Goal: Find specific page/section: Find specific page/section

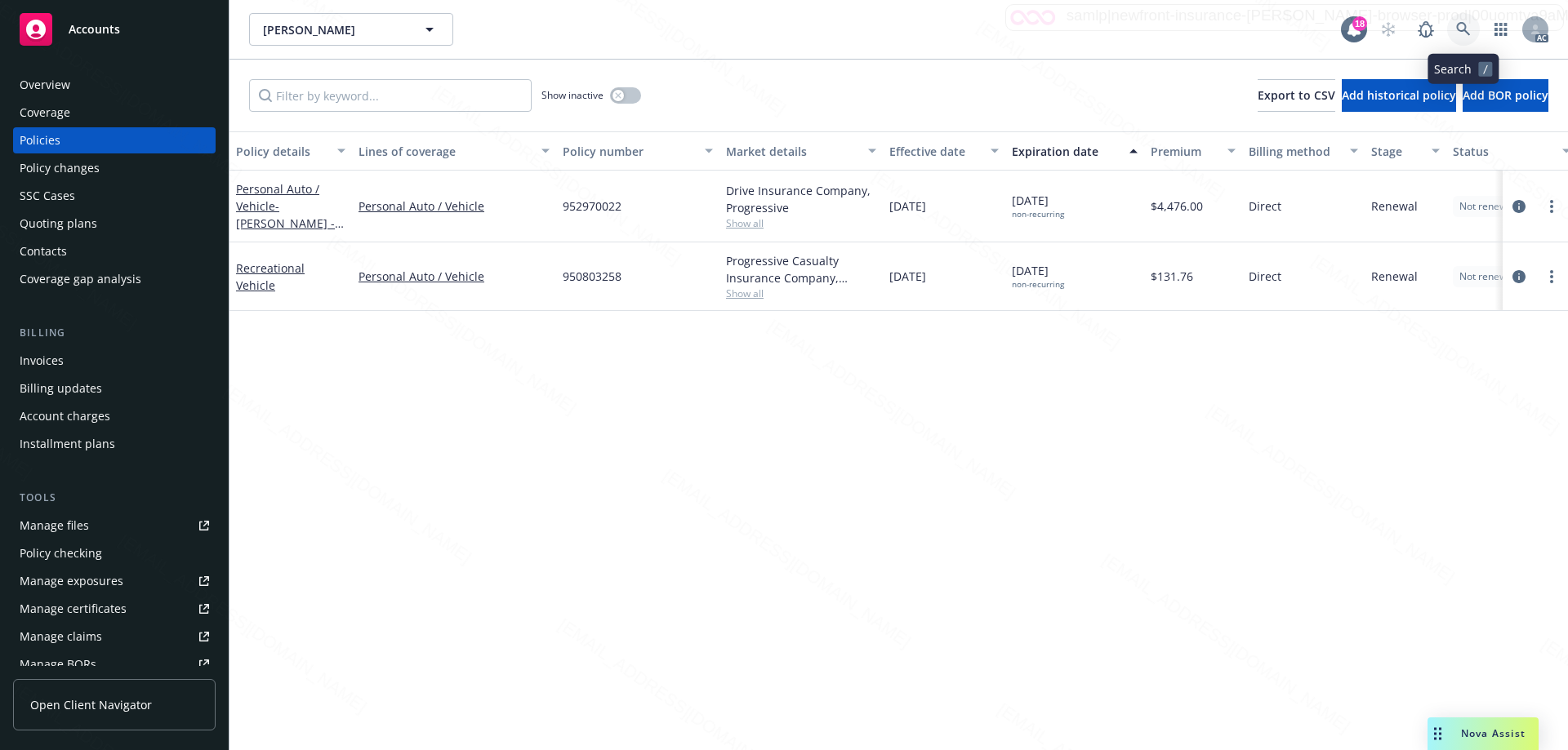
click at [1470, 24] on icon at bounding box center [1463, 29] width 14 height 14
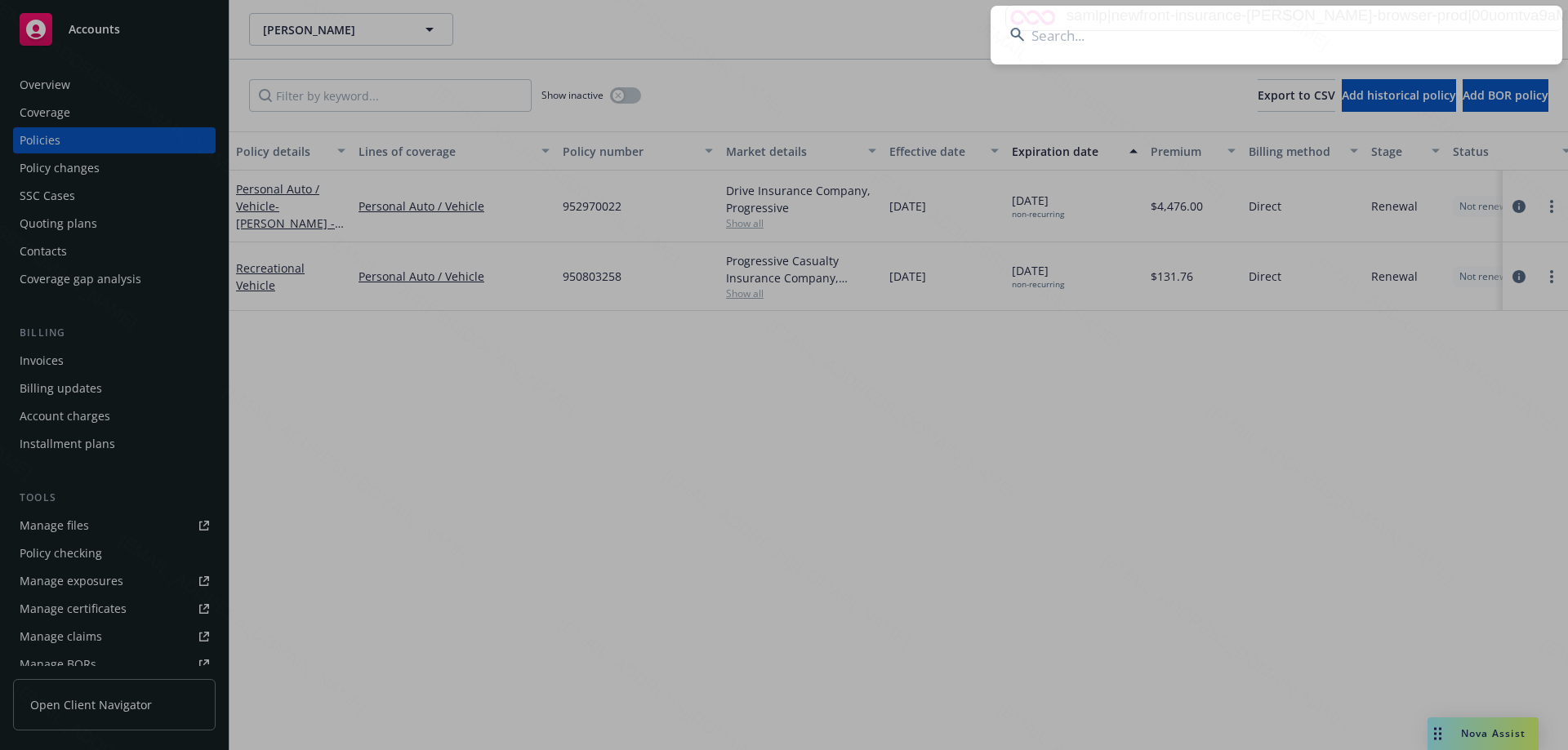
type input "[PERSON_NAME] & [PERSON_NAME]"
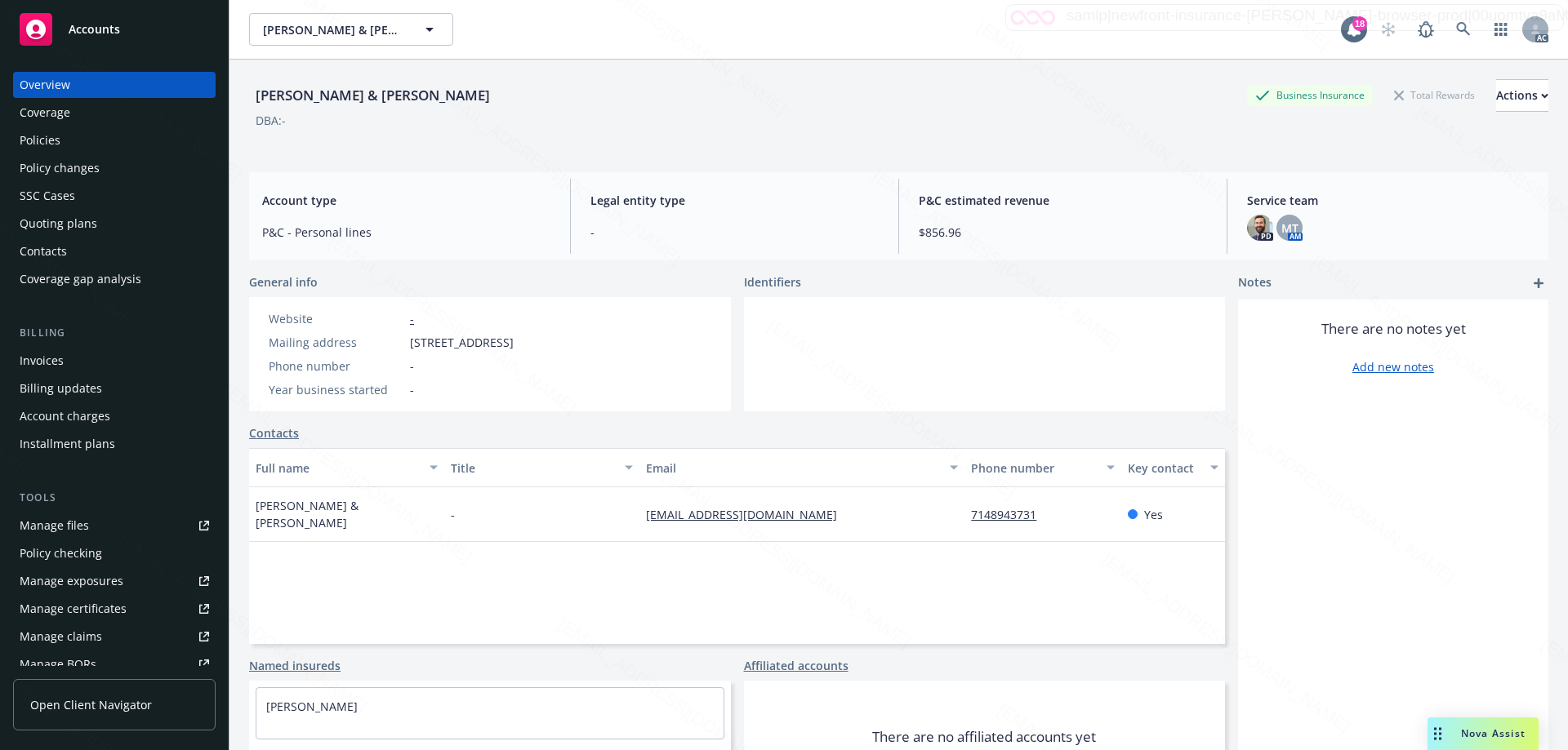
click at [65, 152] on div "Policies" at bounding box center [114, 140] width 189 height 26
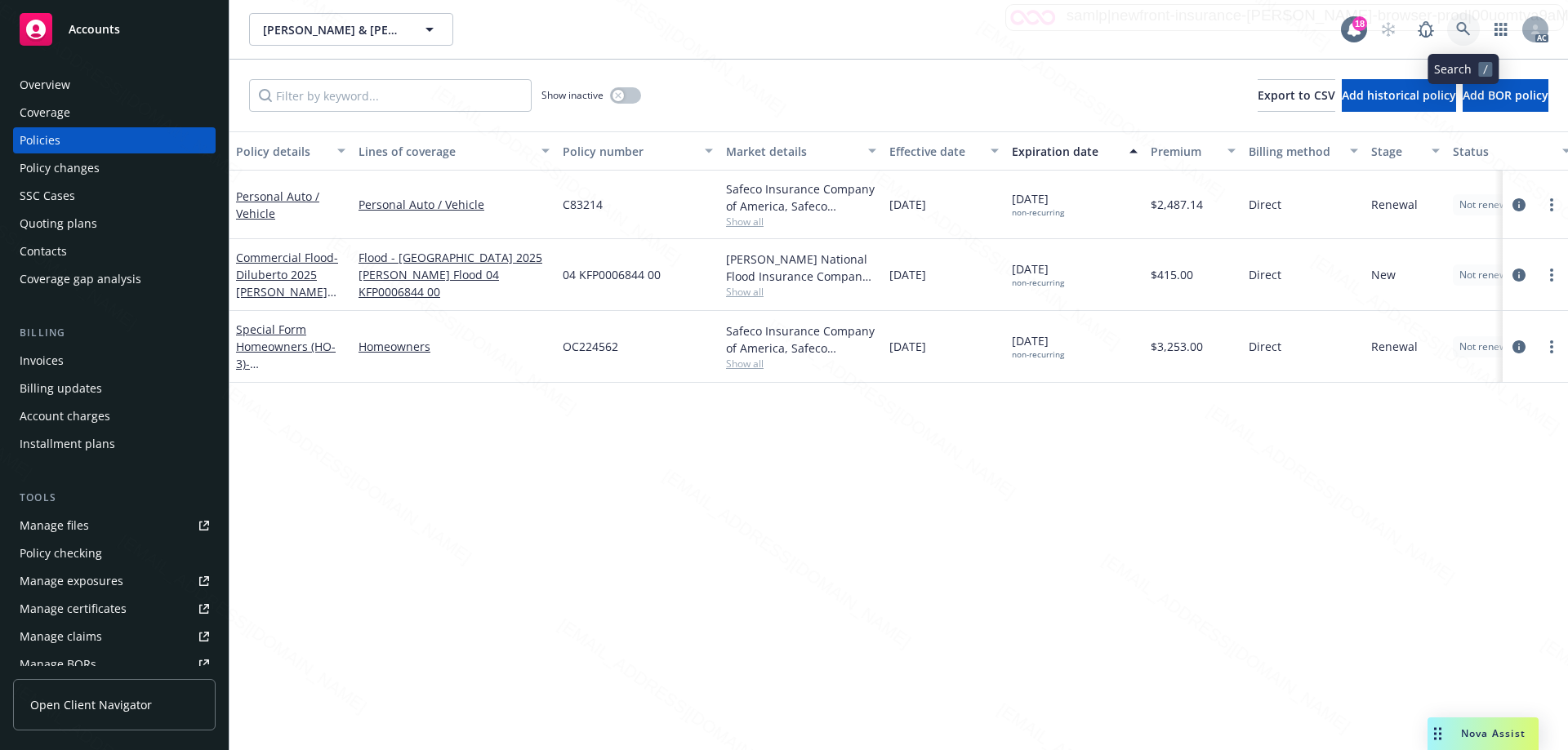
click at [1465, 34] on icon at bounding box center [1463, 29] width 14 height 14
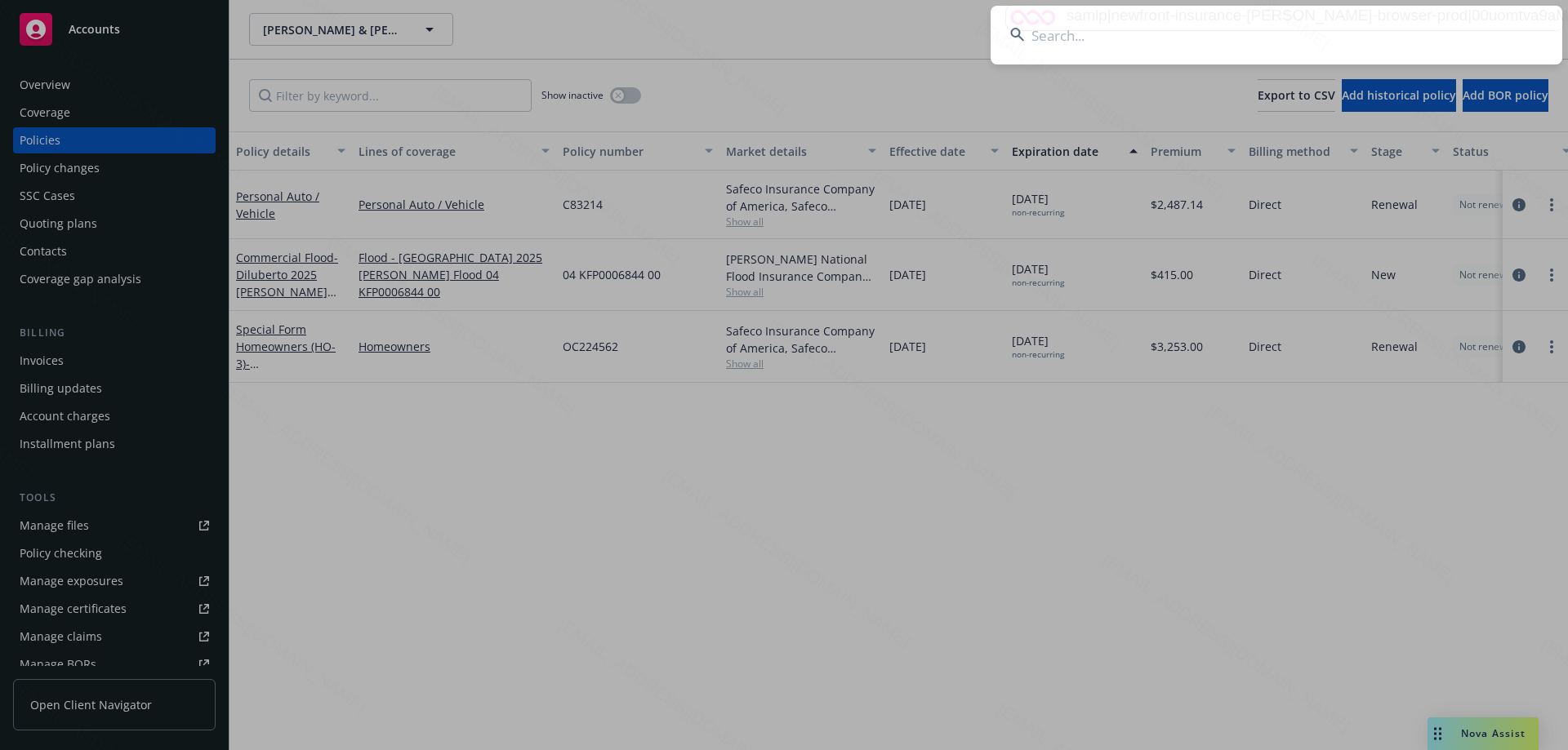
type input "OA5174256"
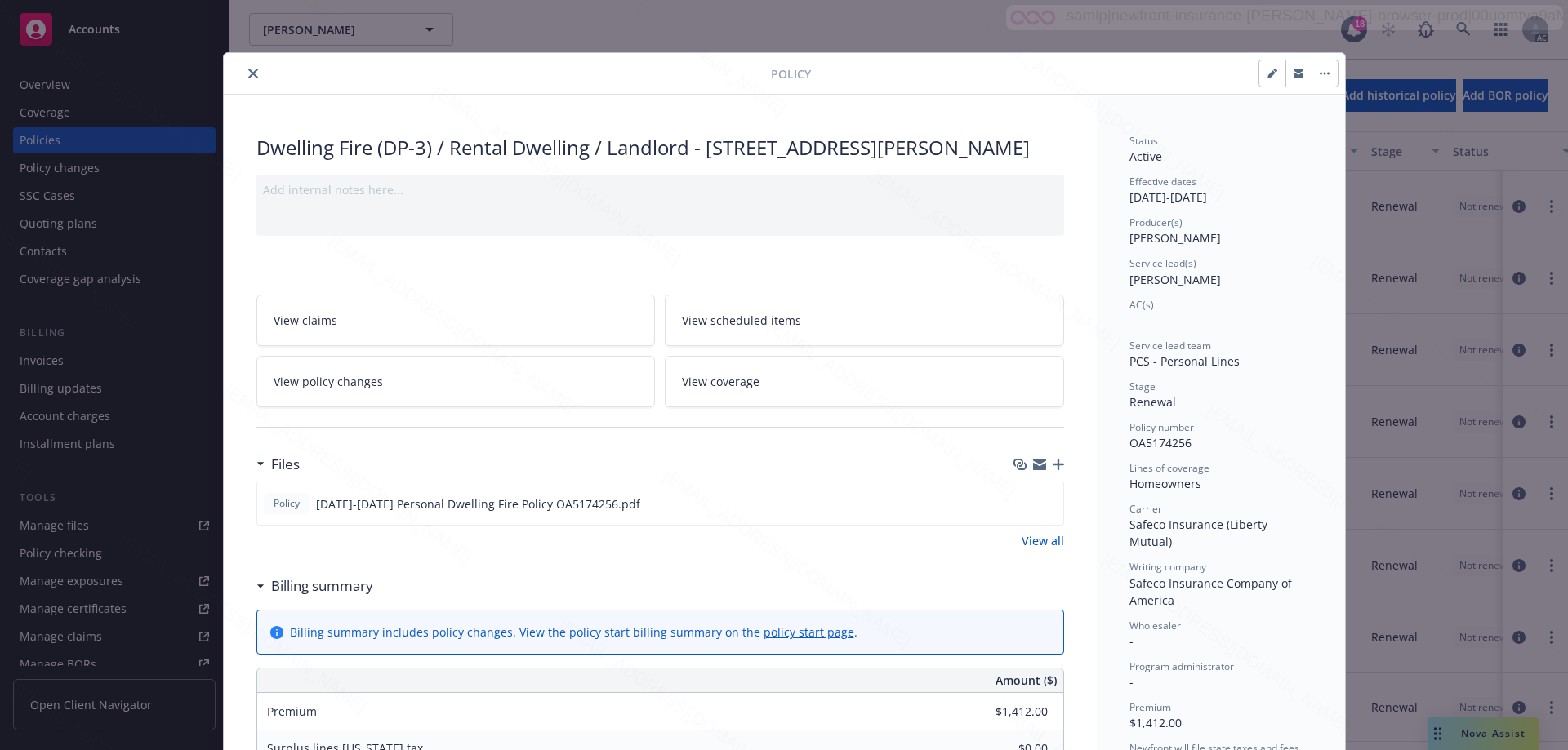
click at [240, 65] on div at bounding box center [500, 73] width 541 height 19
click at [248, 73] on icon "close" at bounding box center [253, 73] width 10 height 10
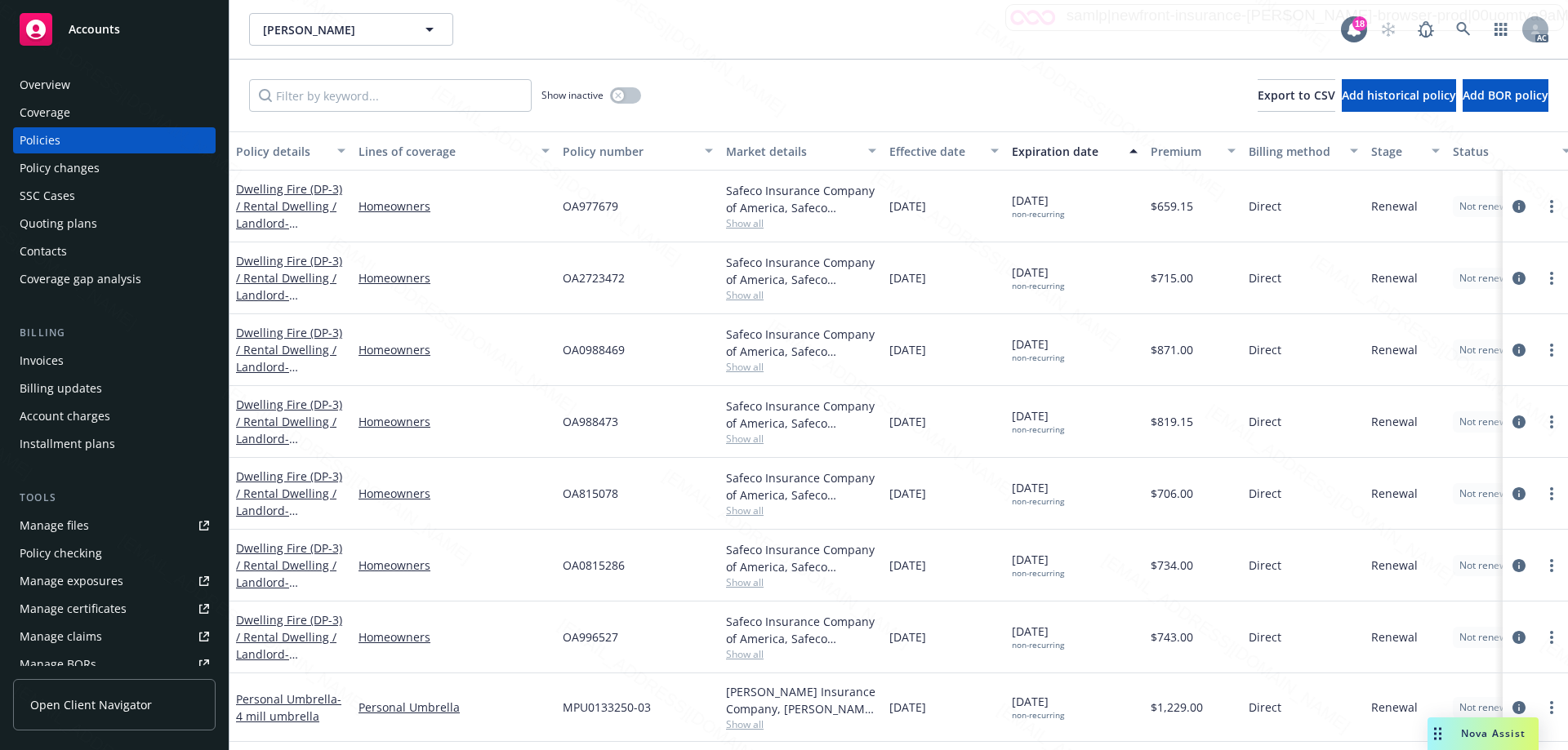
click at [1049, 88] on div "Show inactive Export to CSV Add historical policy Add BOR policy" at bounding box center [899, 96] width 1338 height 71
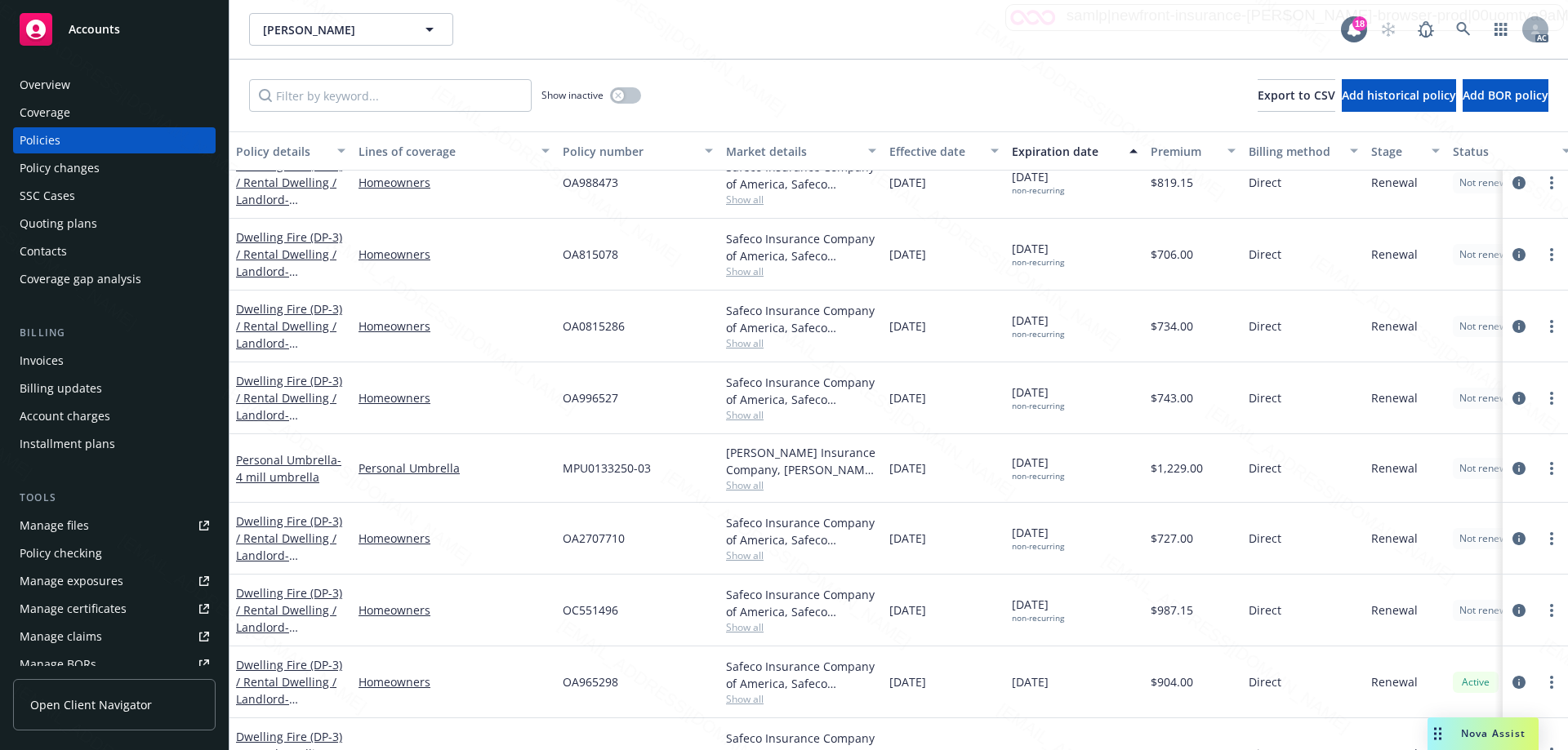
scroll to position [272, 0]
